Goal: Task Accomplishment & Management: Manage account settings

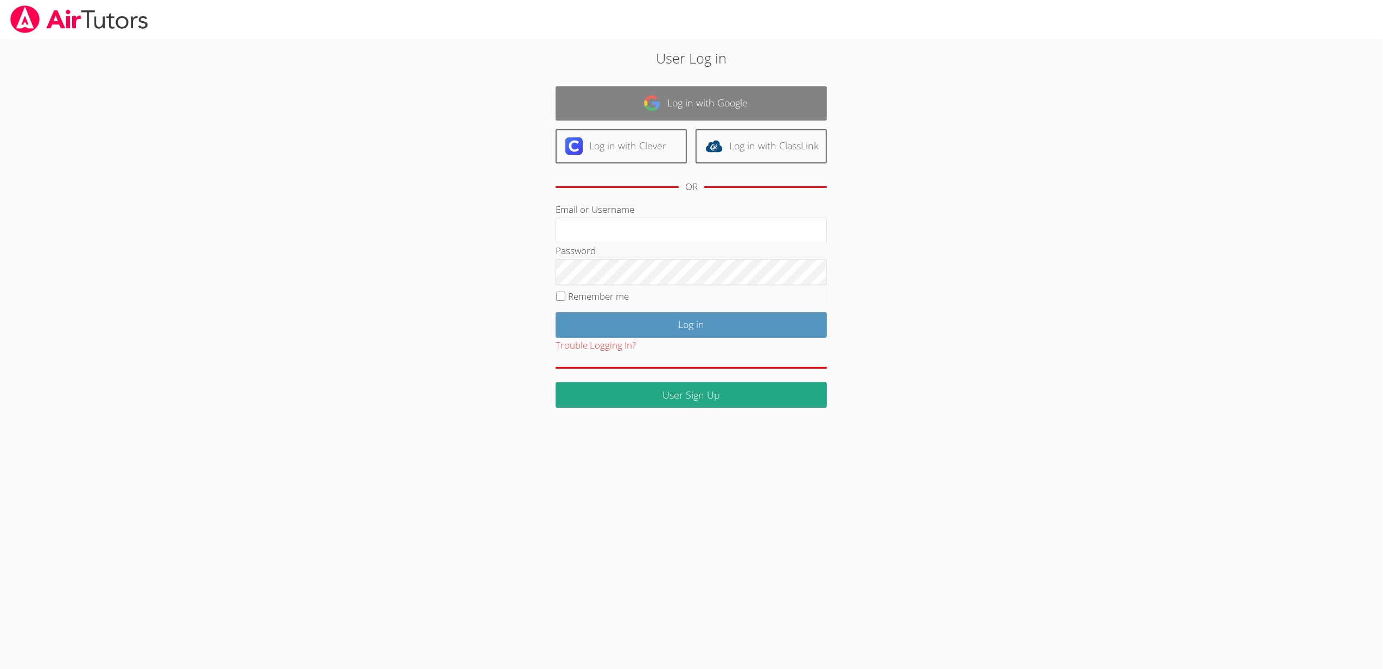
type input "sbrinkley26@gmail.com"
click at [641, 93] on link "Log in with Google" at bounding box center [691, 103] width 271 height 34
